Goal: Ask a question

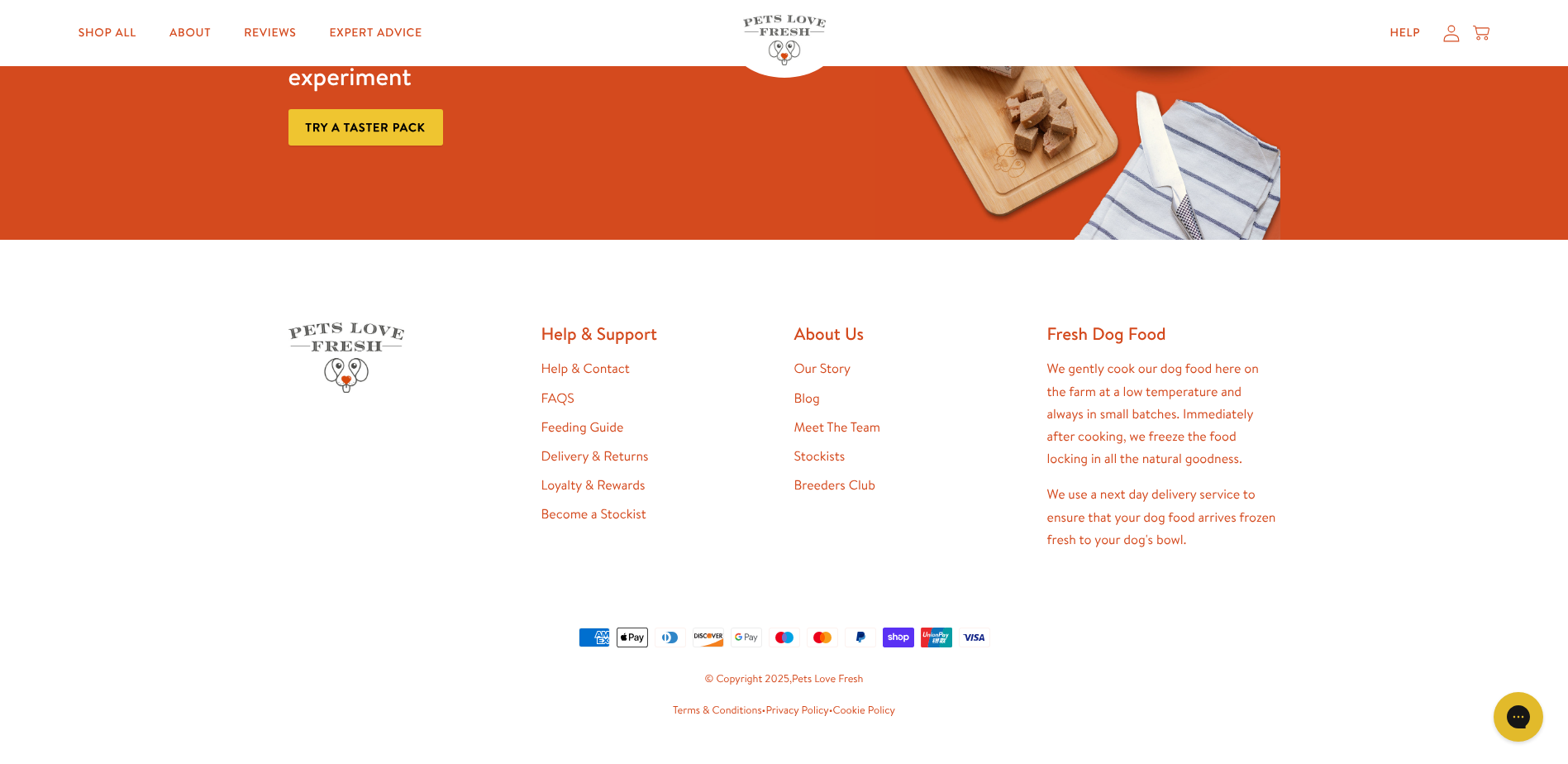
scroll to position [3425, 0]
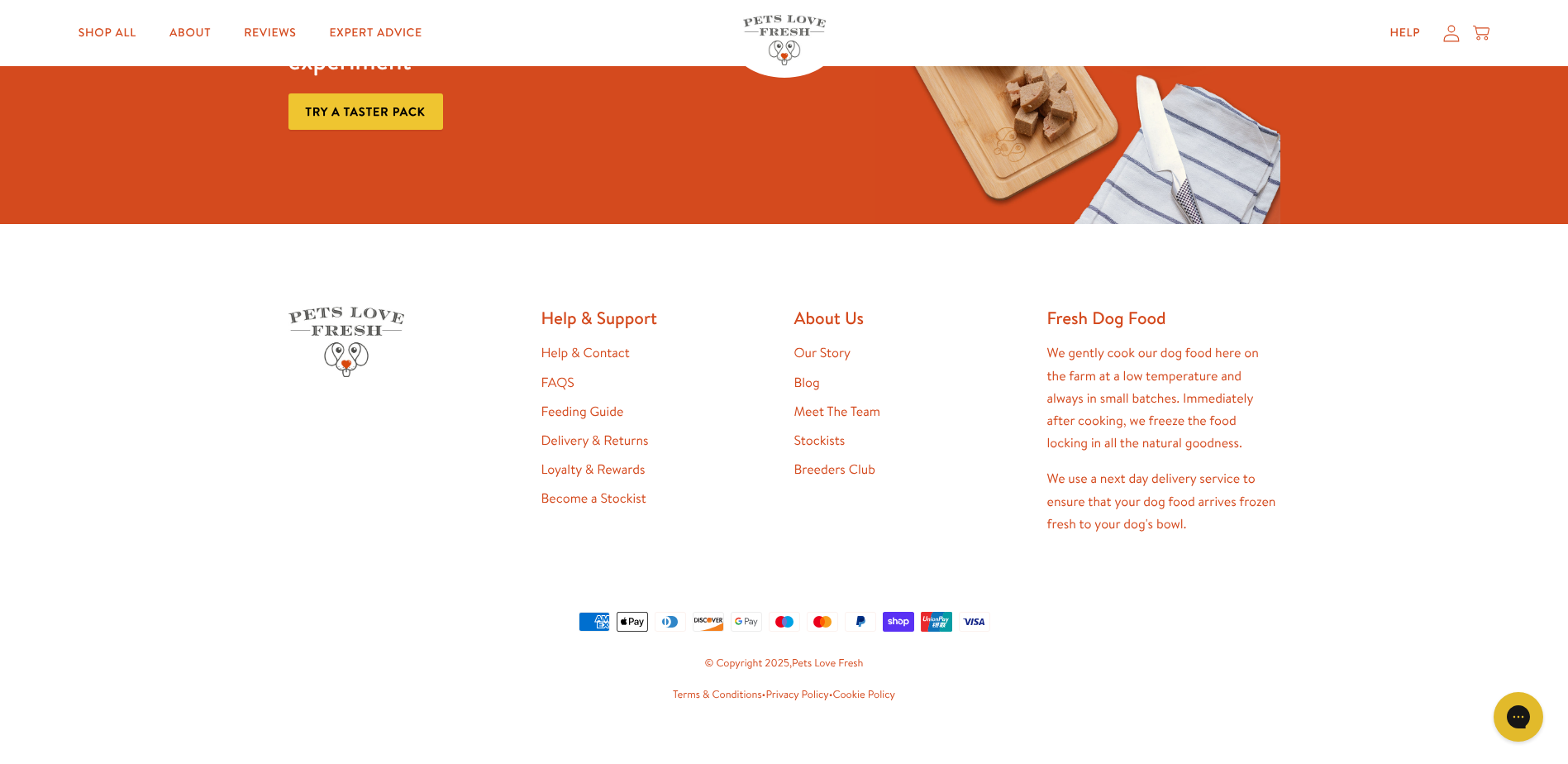
click at [599, 344] on link "Help & Contact" at bounding box center [586, 353] width 88 height 19
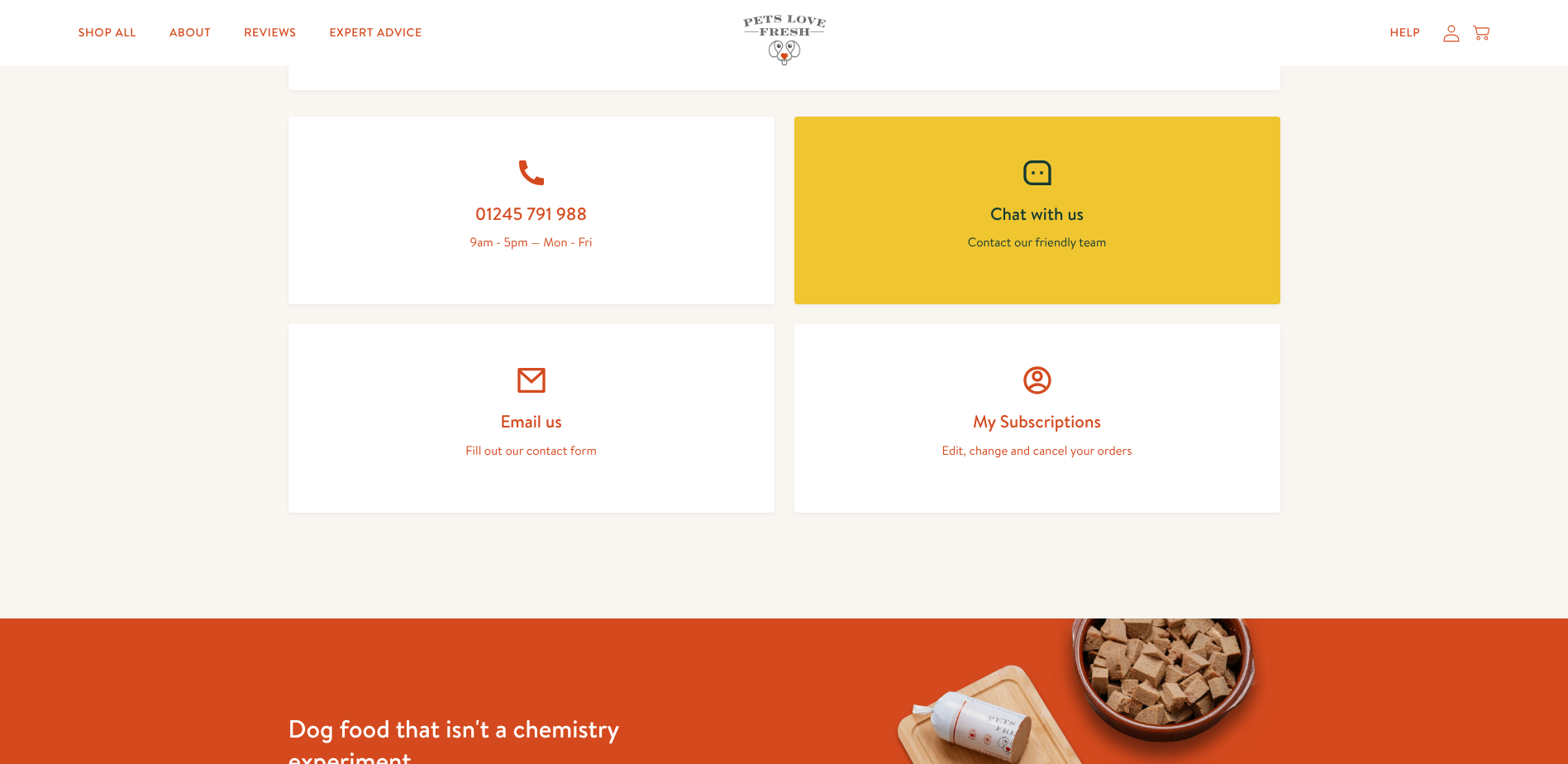
scroll to position [662, 0]
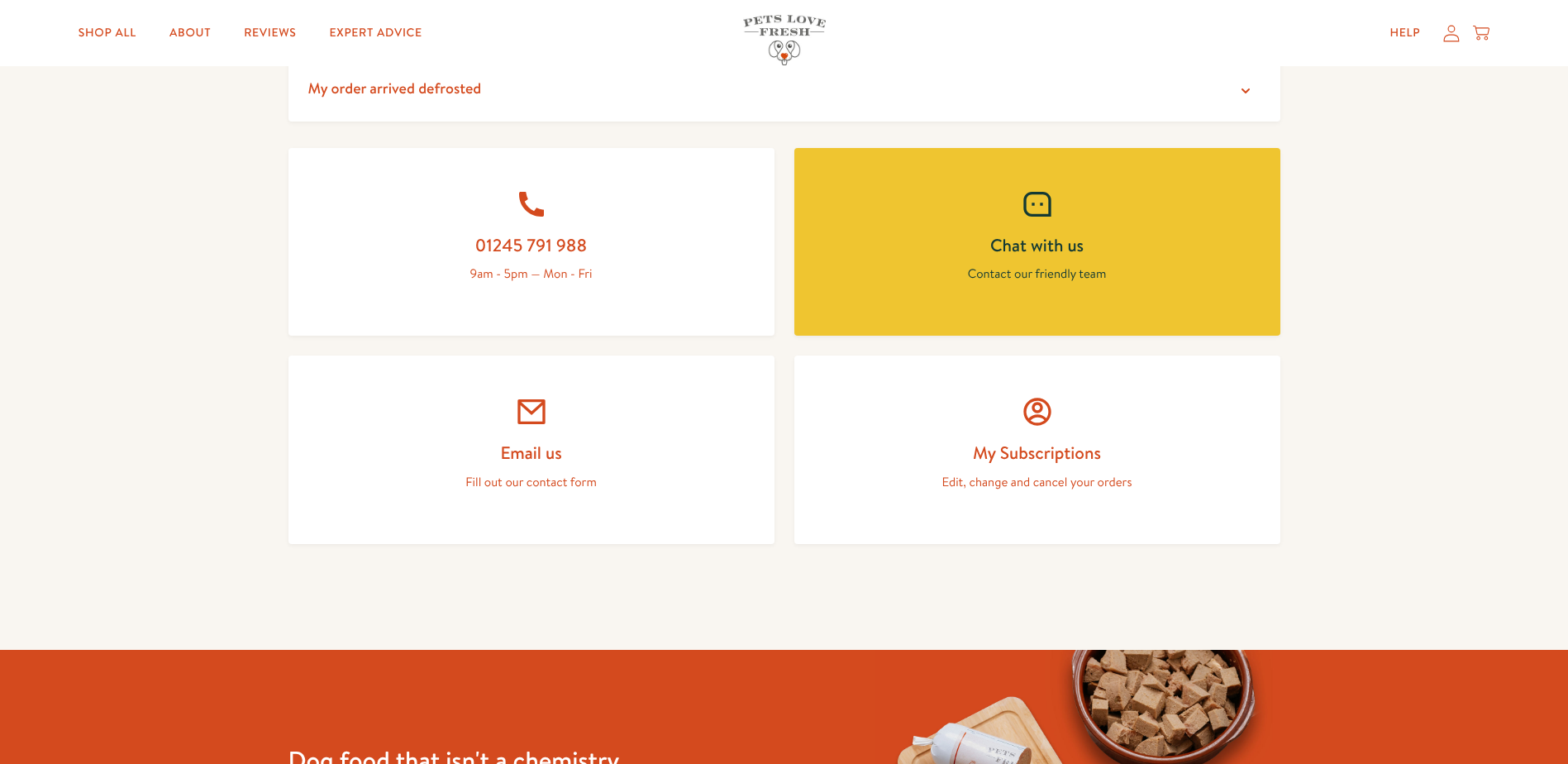
click at [525, 429] on icon at bounding box center [532, 412] width 33 height 33
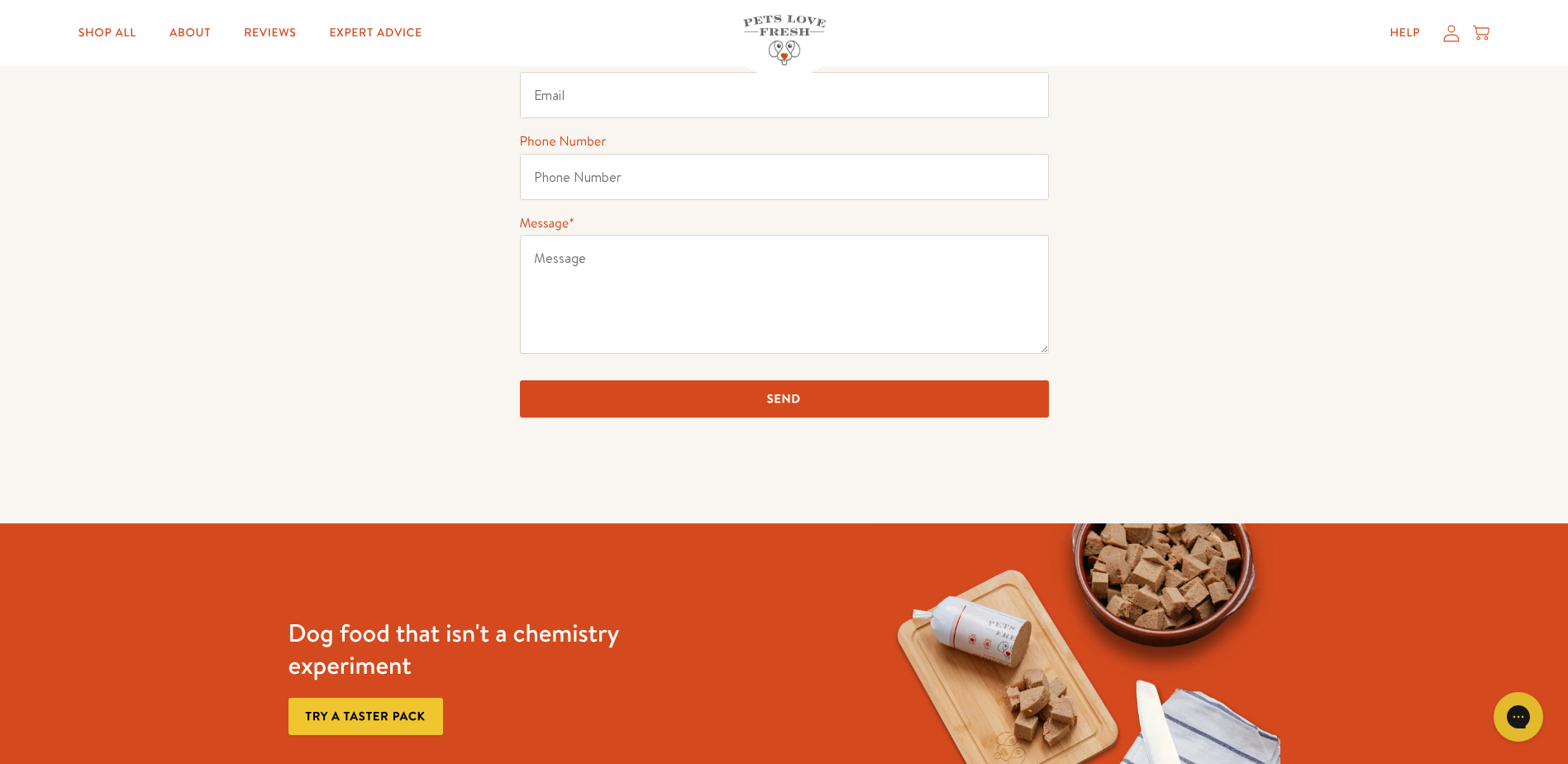
scroll to position [330, 0]
